Goal: Task Accomplishment & Management: Complete application form

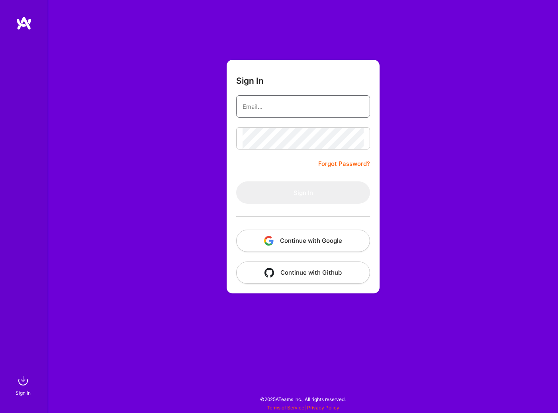
click at [298, 106] on input "email" at bounding box center [303, 106] width 121 height 20
paste input "[EMAIL_ADDRESS][PERSON_NAME][DOMAIN_NAME]"
type input "[EMAIL_ADDRESS][PERSON_NAME][DOMAIN_NAME]"
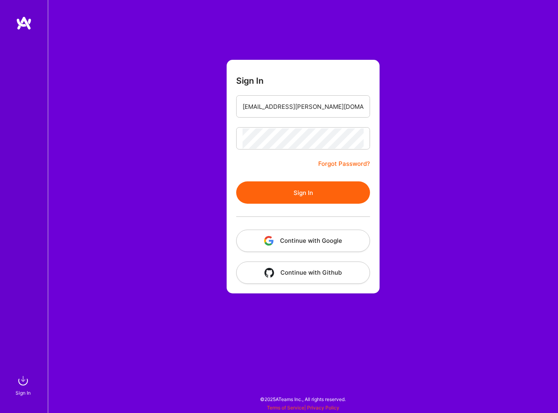
click at [287, 190] on button "Sign In" at bounding box center [303, 192] width 134 height 22
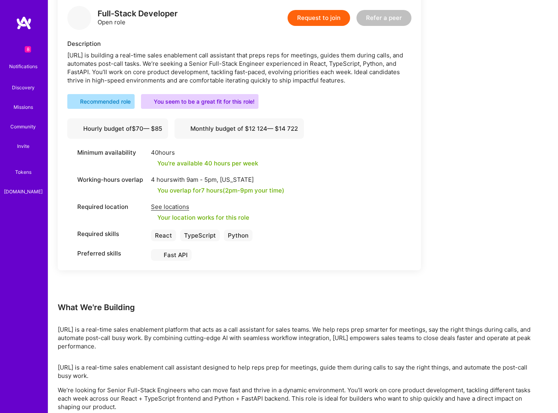
scroll to position [232, 0]
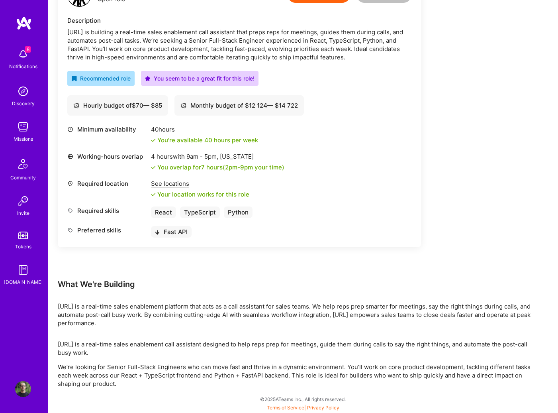
click at [302, 224] on div "Minimum availability 40 hours You're available 40 hours per week Working-hours …" at bounding box center [239, 181] width 344 height 112
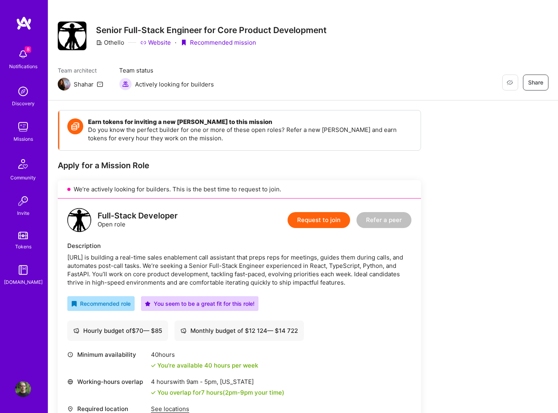
scroll to position [0, 0]
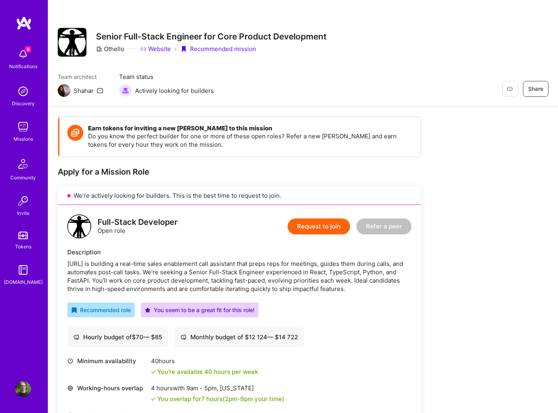
click at [153, 49] on link "Website" at bounding box center [155, 49] width 31 height 8
click at [488, 202] on div "Earn tokens for inviting a new [PERSON_NAME] to this mission Do you know the pe…" at bounding box center [297, 367] width 478 height 503
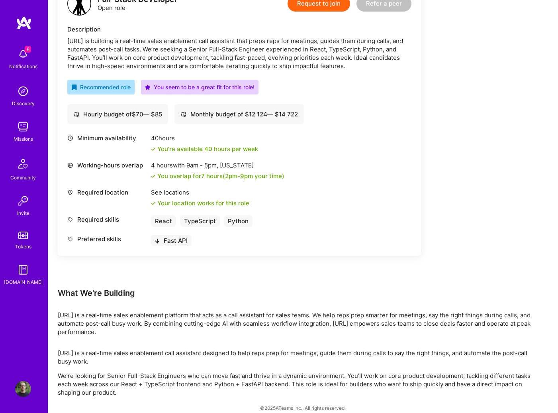
scroll to position [232, 0]
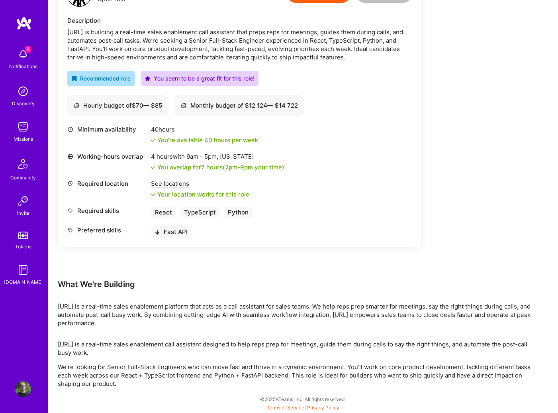
click at [226, 242] on div "Minimum availability 40 hours You're available 40 hours per week Working-hours …" at bounding box center [239, 185] width 344 height 120
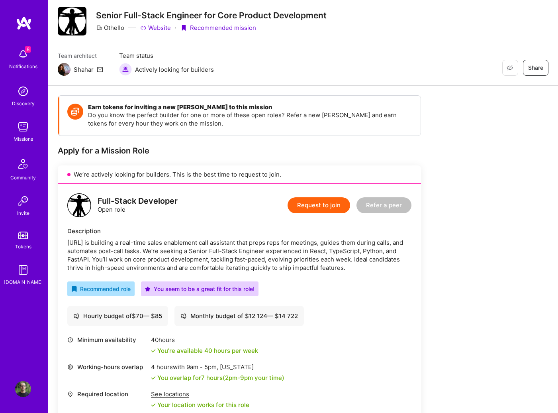
scroll to position [0, 0]
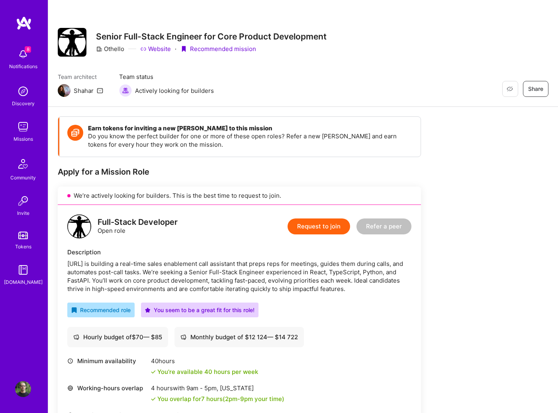
click at [338, 228] on button "Request to join" at bounding box center [319, 226] width 63 height 16
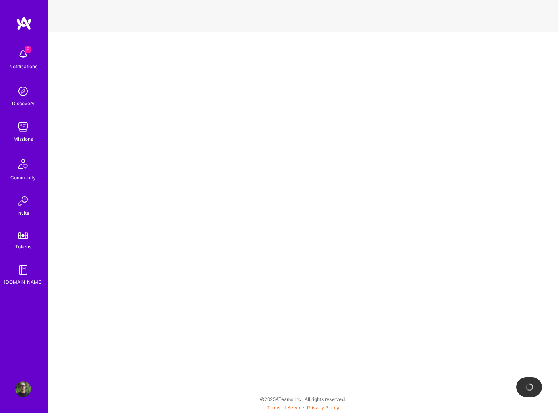
select select "PT"
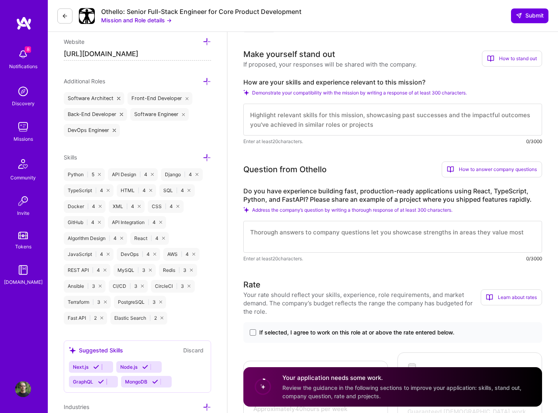
scroll to position [263, 0]
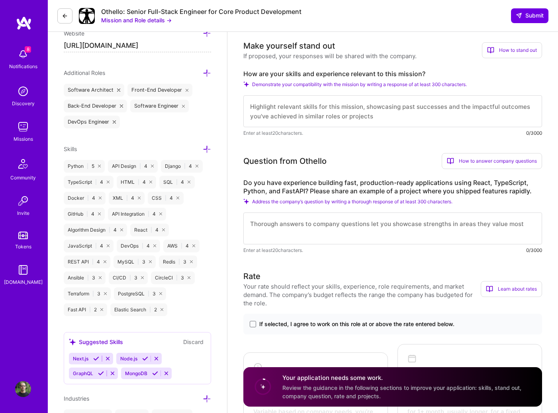
click at [349, 91] on div "How are your skills and experience relevant to this mission? Demonstrate your c…" at bounding box center [392, 103] width 299 height 67
click at [334, 110] on textarea at bounding box center [392, 111] width 299 height 32
click at [254, 325] on span at bounding box center [253, 324] width 6 height 6
click at [0, 0] on input "If selected, I agree to work on this role at or above the rate entered below." at bounding box center [0, 0] width 0 height 0
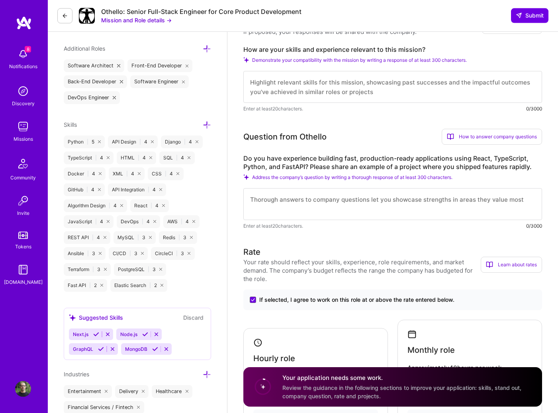
scroll to position [421, 0]
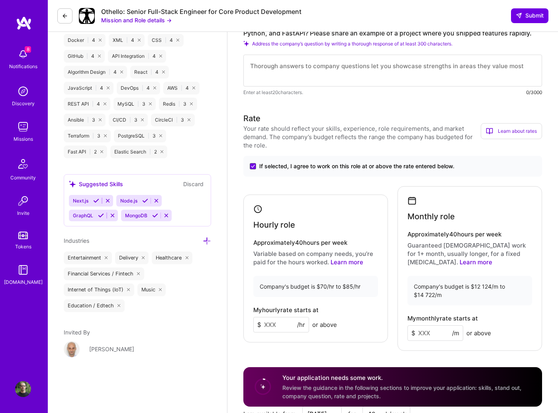
click at [283, 320] on input at bounding box center [281, 325] width 56 height 16
type input "70"
click at [425, 332] on input at bounding box center [436, 333] width 56 height 16
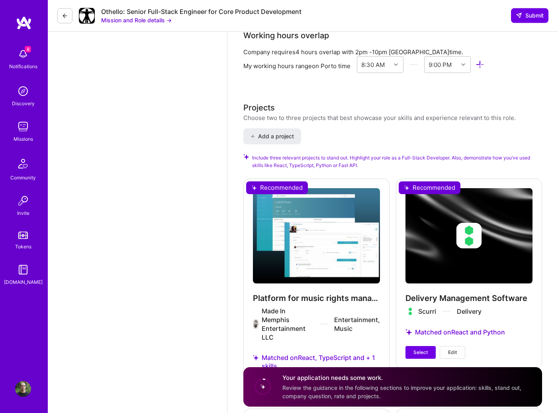
scroll to position [947, 0]
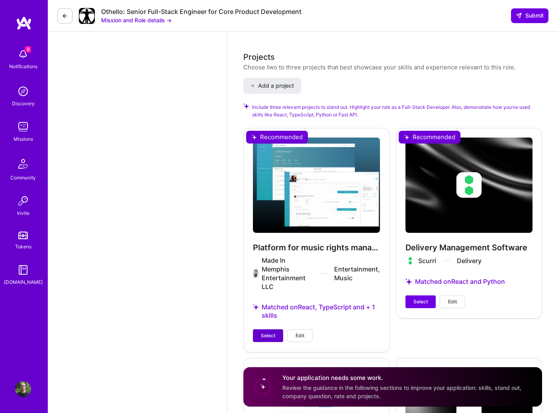
type input "12125"
click at [277, 337] on button "Select" at bounding box center [268, 335] width 30 height 13
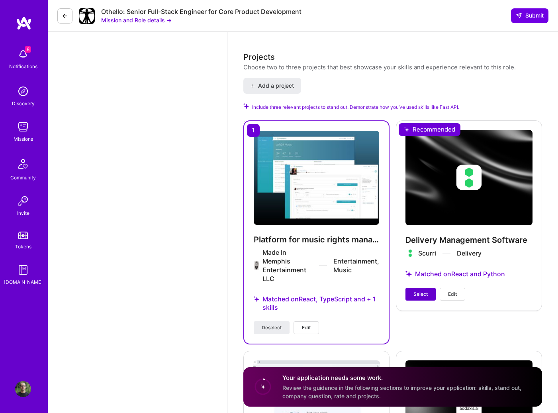
click at [424, 293] on span "Select" at bounding box center [421, 293] width 14 height 7
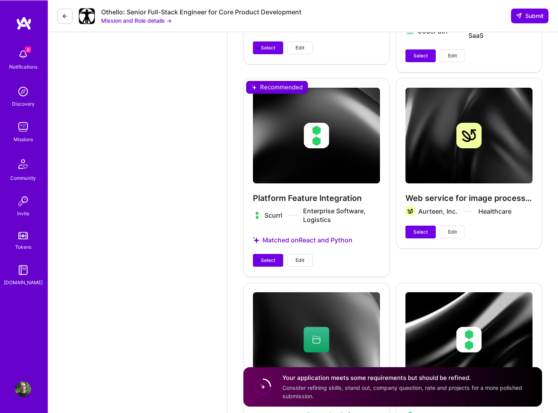
scroll to position [1631, 0]
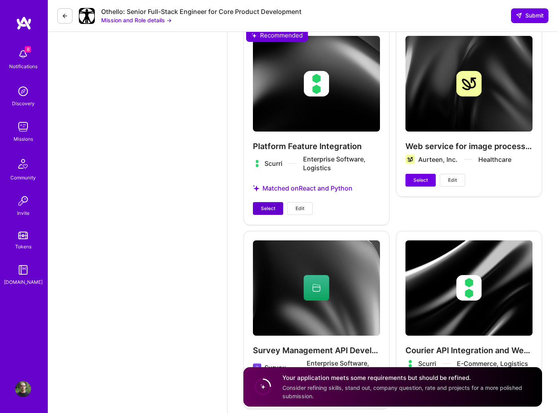
click at [273, 212] on span "Select" at bounding box center [268, 208] width 14 height 7
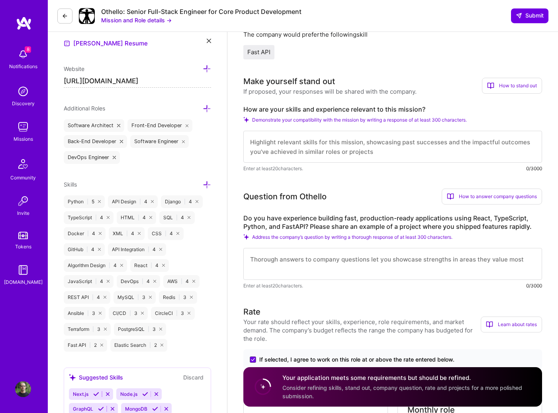
scroll to position [263, 0]
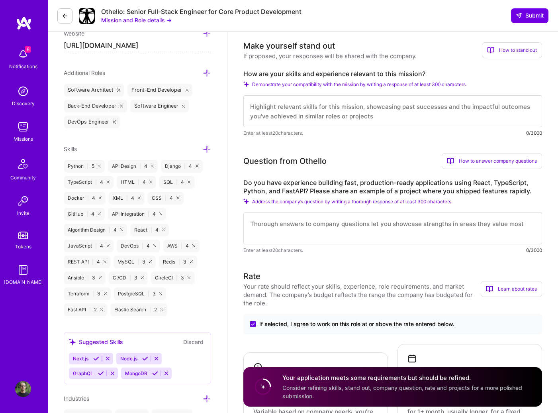
click at [346, 231] on textarea at bounding box center [392, 228] width 299 height 32
click at [347, 232] on textarea at bounding box center [392, 228] width 299 height 32
click at [308, 231] on textarea at bounding box center [392, 228] width 299 height 32
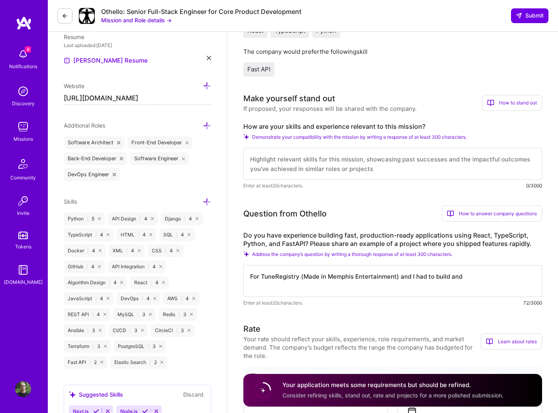
scroll to position [0, 0]
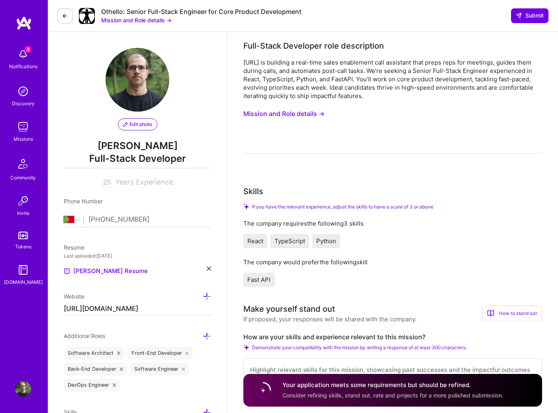
click at [289, 113] on button "Mission and Role details →" at bounding box center [283, 113] width 81 height 15
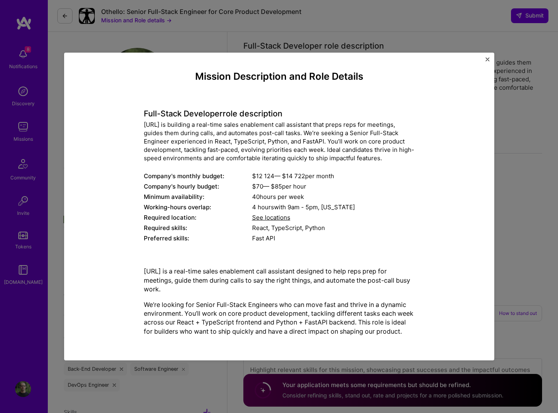
click at [296, 65] on div "Mission Description and Role Details Full-Stack Developer role description [URL…" at bounding box center [279, 207] width 406 height 284
click at [487, 61] on img "Close" at bounding box center [488, 59] width 4 height 4
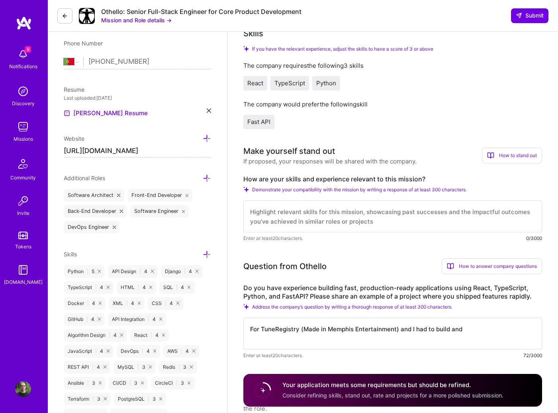
scroll to position [263, 0]
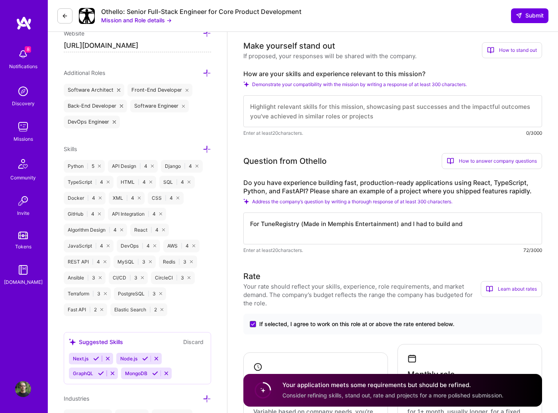
click at [487, 227] on textarea "For TuneRegistry (Made in Memphis Entertainment) and I had to build and" at bounding box center [392, 228] width 299 height 32
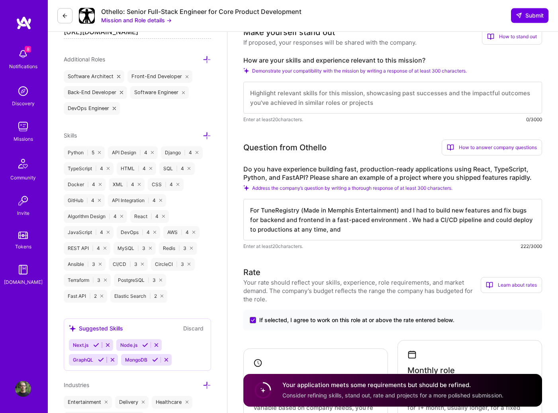
scroll to position [316, 0]
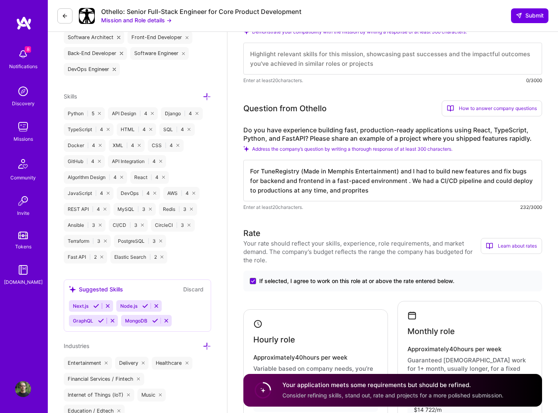
click at [380, 194] on textarea "For TuneRegistry (Made in Memphis Entertainment) and I had to build new feature…" at bounding box center [392, 180] width 299 height 41
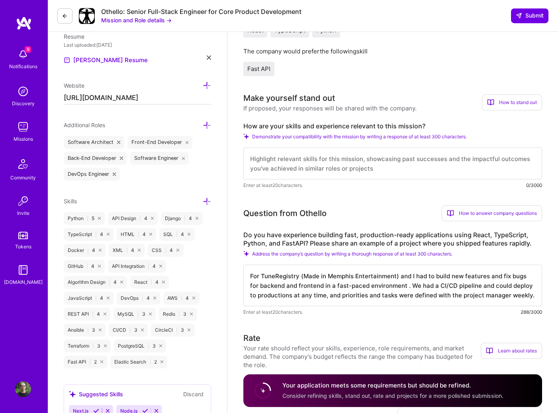
scroll to position [210, 0]
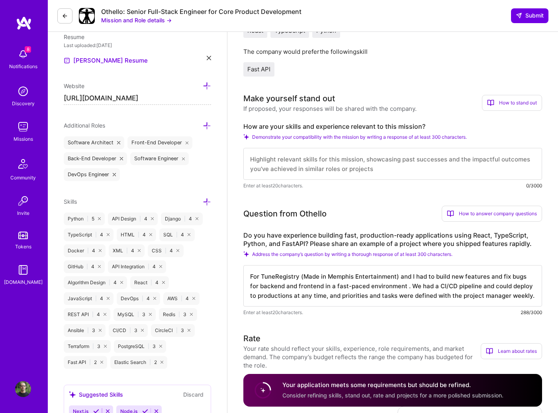
type textarea "For TuneRegistry (Made in Memphis Entertainment) and I had to build new feature…"
click at [355, 167] on textarea at bounding box center [392, 164] width 299 height 32
click at [284, 164] on textarea at bounding box center [392, 164] width 299 height 32
click at [316, 159] on textarea at bounding box center [392, 164] width 299 height 32
click at [298, 158] on textarea at bounding box center [392, 164] width 299 height 32
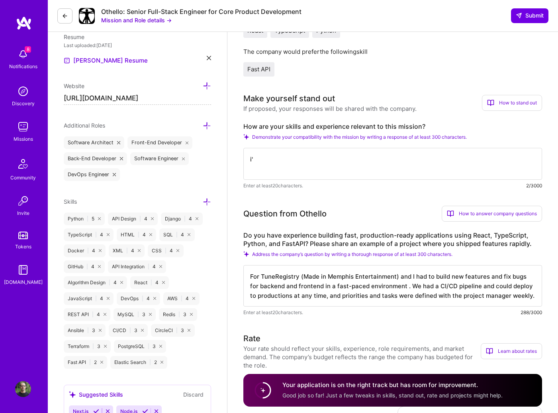
type textarea "i"
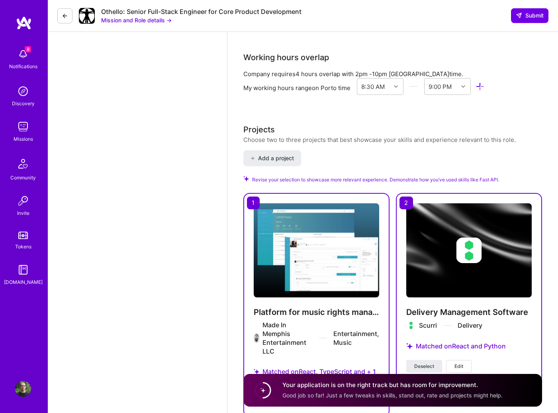
scroll to position [894, 0]
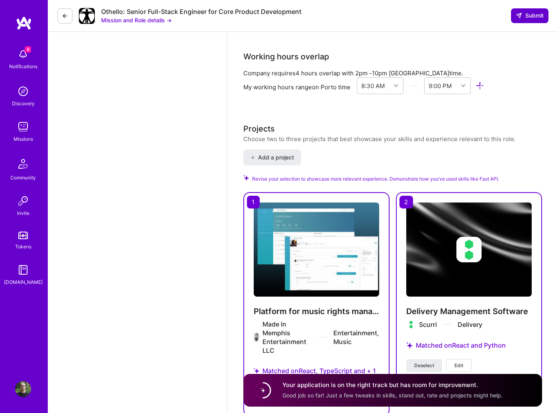
type textarea "I'm and extremely experienced full-stack developer, with over 25 years doing Py…"
drag, startPoint x: 534, startPoint y: 15, endPoint x: 528, endPoint y: 23, distance: 9.2
click at [534, 15] on span "Submit" at bounding box center [530, 16] width 28 height 8
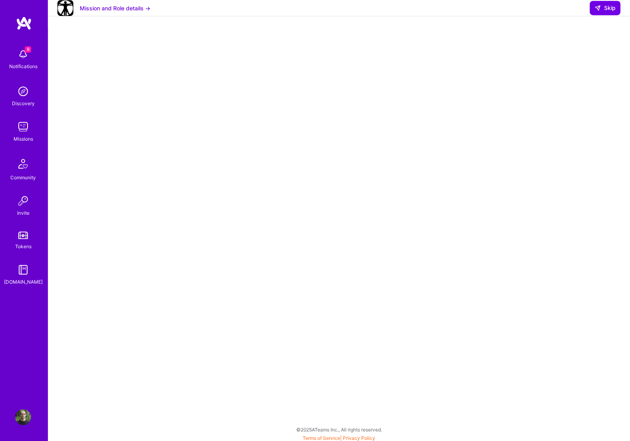
scroll to position [7, 0]
click at [119, 12] on button "Mission and Role details →" at bounding box center [115, 8] width 71 height 8
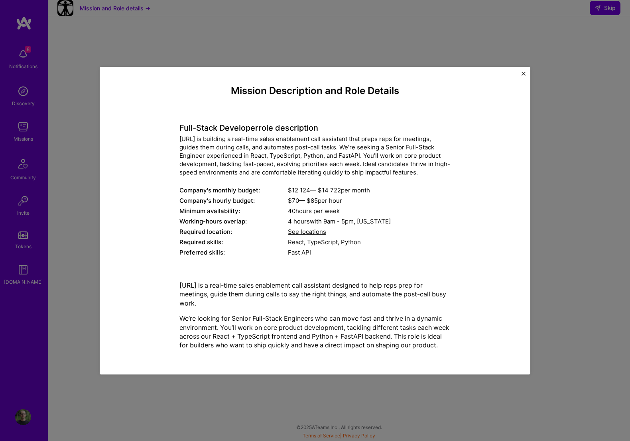
click at [524, 72] on img "Close" at bounding box center [523, 73] width 4 height 4
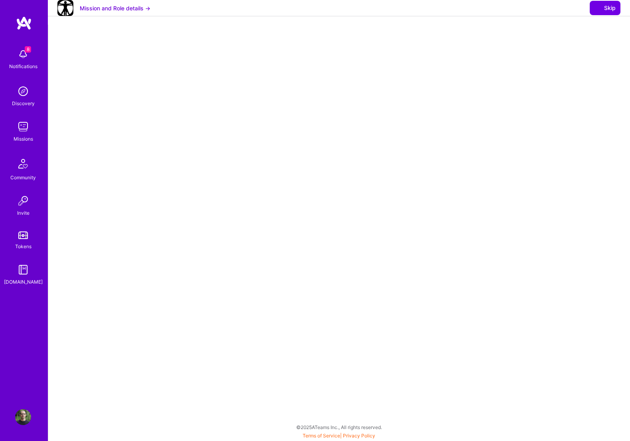
select select "PT"
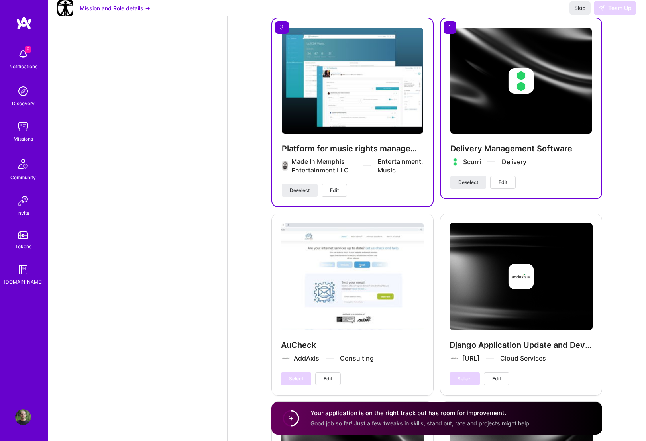
scroll to position [1473, 0]
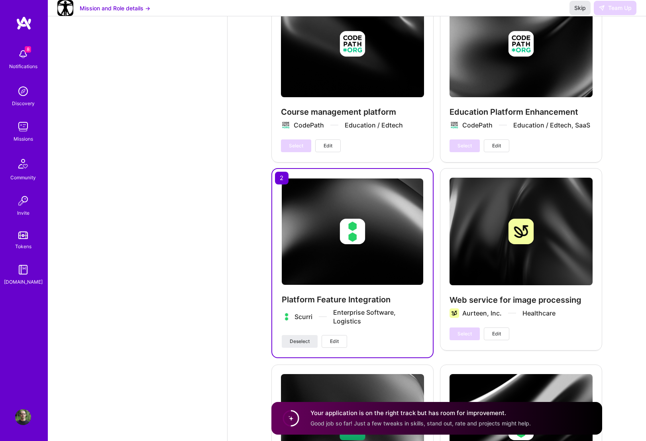
click at [558, 15] on button "Skip" at bounding box center [579, 8] width 21 height 14
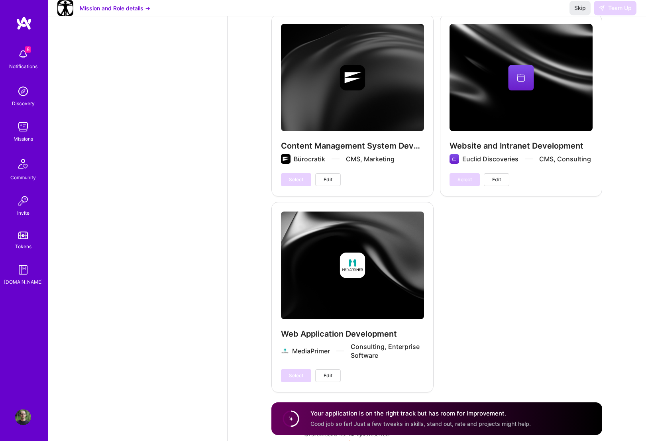
scroll to position [2216, 0]
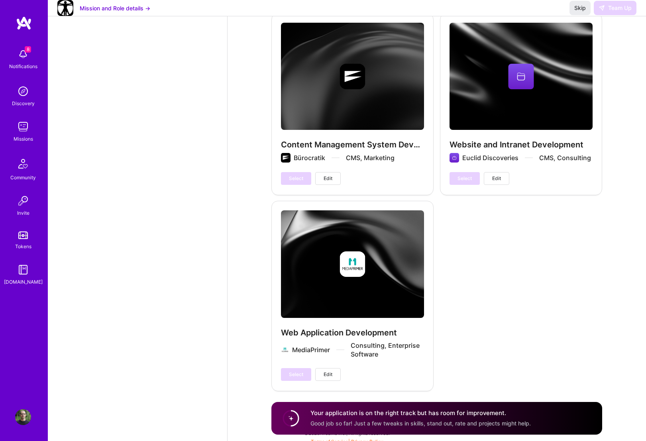
click at [422, 412] on div "Your application is on the right track but has room for improvement. Good job s…" at bounding box center [436, 418] width 331 height 33
drag, startPoint x: 545, startPoint y: 415, endPoint x: 581, endPoint y: 410, distance: 36.5
click at [549, 412] on div "Your application is on the right track but has room for improvement. Good job s…" at bounding box center [436, 418] width 331 height 33
drag, startPoint x: 581, startPoint y: 410, endPoint x: 593, endPoint y: 401, distance: 15.6
click at [558, 407] on div "Your application is on the right track but has room for improvement. Good job s…" at bounding box center [436, 418] width 331 height 33
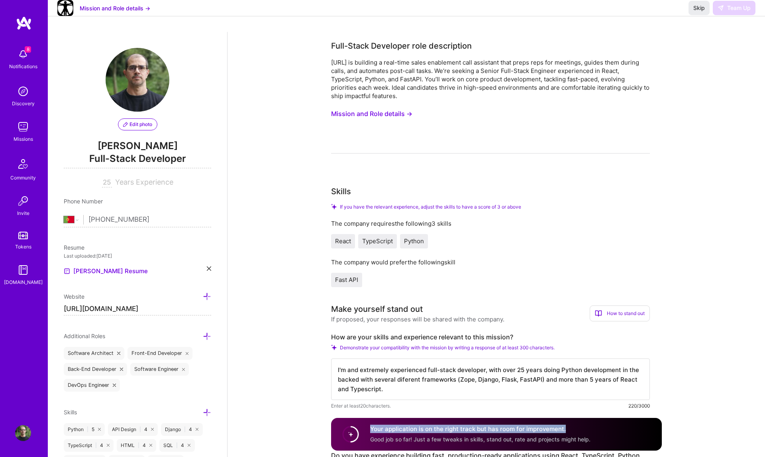
scroll to position [263, 0]
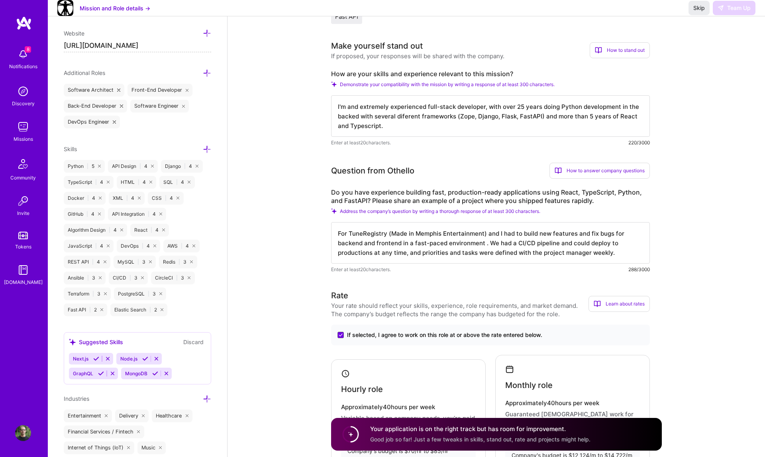
click at [441, 125] on textarea "I'm and extremely experienced full-stack developer, with over 25 years doing Py…" at bounding box center [490, 115] width 319 height 41
click at [436, 247] on textarea "For TuneRegistry (Made in Memphis Entertainment) and I had to build new feature…" at bounding box center [490, 242] width 319 height 41
click at [489, 311] on div "Your rate should reflect your skills, experience, role requirements, and market…" at bounding box center [459, 309] width 257 height 17
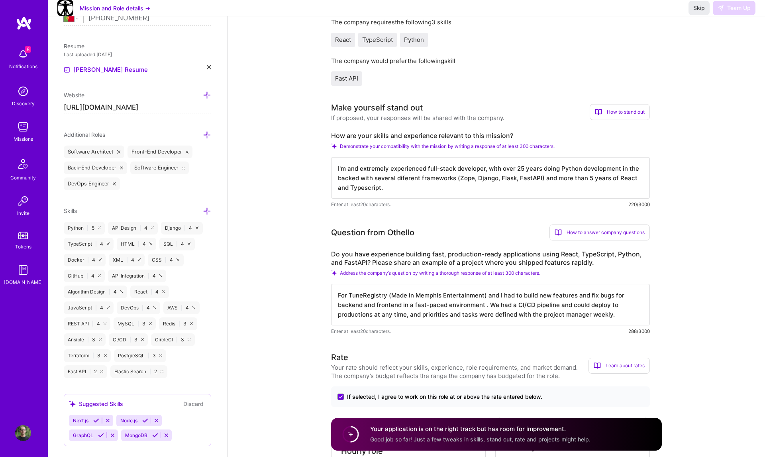
scroll to position [0, 0]
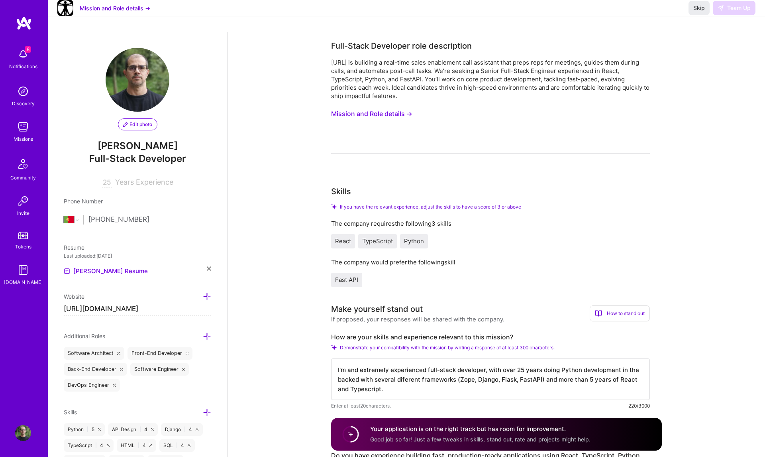
click at [107, 12] on button "Mission and Role details →" at bounding box center [115, 8] width 71 height 8
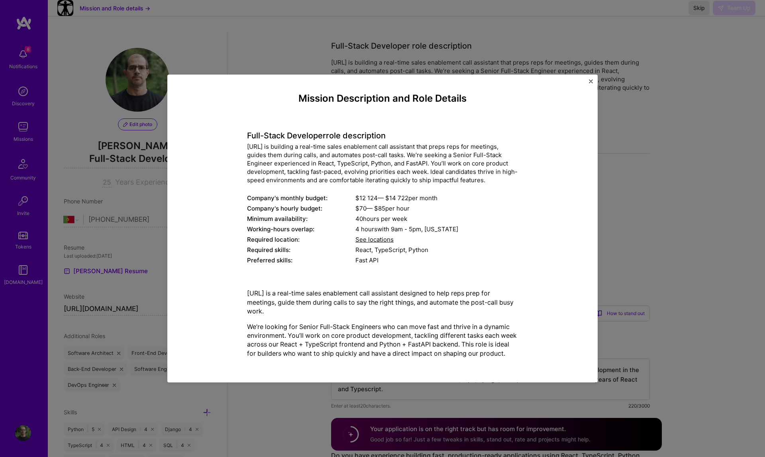
click at [534, 75] on div "Mission Description and Role Details Full-Stack Developer role description [URL…" at bounding box center [382, 229] width 430 height 308
drag, startPoint x: 585, startPoint y: 77, endPoint x: 591, endPoint y: 78, distance: 6.0
click at [558, 78] on div "Mission Description and Role Details Full-Stack Developer role description [URL…" at bounding box center [382, 229] width 430 height 308
click at [558, 79] on div "Mission Description and Role Details Full-Stack Developer role description [URL…" at bounding box center [382, 229] width 430 height 308
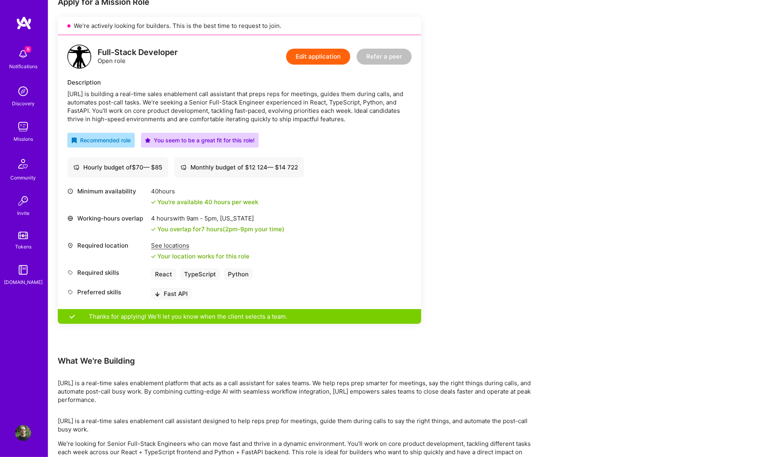
scroll to position [202, 0]
